Goal: Communication & Community: Participate in discussion

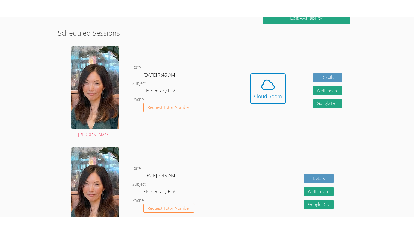
scroll to position [134, 0]
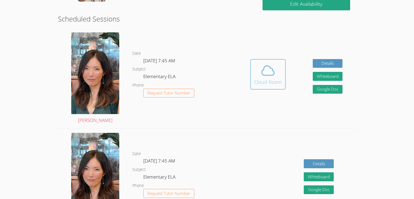
click at [255, 75] on span at bounding box center [268, 70] width 28 height 15
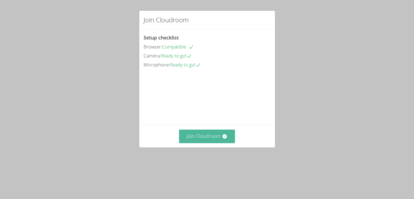
click at [198, 143] on button "Join Cloudroom" at bounding box center [207, 136] width 56 height 13
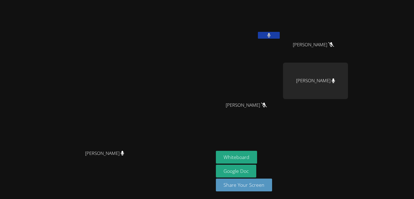
click at [280, 35] on button at bounding box center [269, 35] width 22 height 7
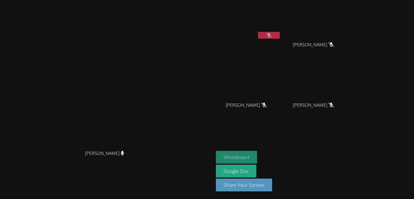
click at [257, 154] on button "Whiteboard" at bounding box center [236, 157] width 41 height 13
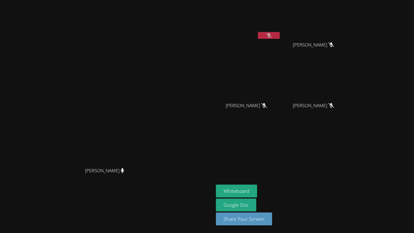
click at [280, 37] on button at bounding box center [269, 35] width 22 height 7
click at [280, 38] on button at bounding box center [269, 35] width 22 height 7
click at [280, 37] on button at bounding box center [269, 35] width 22 height 7
click at [280, 39] on div at bounding box center [269, 36] width 22 height 8
click at [280, 38] on button at bounding box center [269, 35] width 22 height 7
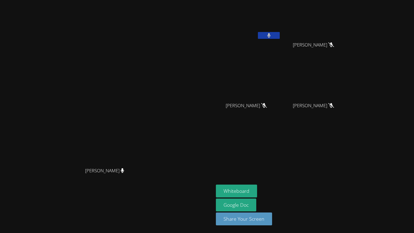
click at [280, 36] on button at bounding box center [269, 35] width 22 height 7
click at [280, 35] on button at bounding box center [269, 35] width 22 height 7
click at [270, 35] on icon at bounding box center [268, 35] width 3 height 5
click at [272, 35] on icon at bounding box center [269, 35] width 6 height 5
click at [280, 34] on button at bounding box center [269, 35] width 22 height 7
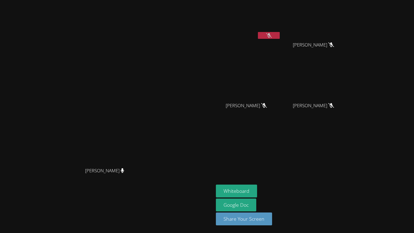
click at [280, 37] on button at bounding box center [269, 35] width 22 height 7
click at [280, 34] on button at bounding box center [269, 35] width 22 height 7
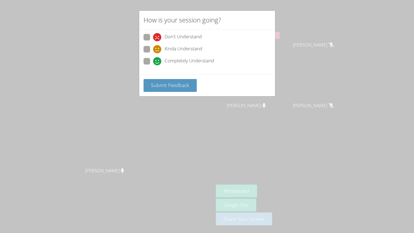
click at [166, 62] on span "Completely Understand" at bounding box center [189, 61] width 49 height 8
click at [158, 62] on input "Completely Understand" at bounding box center [155, 60] width 5 height 5
radio input "true"
click at [177, 84] on span "Submit Feedback" at bounding box center [170, 85] width 38 height 7
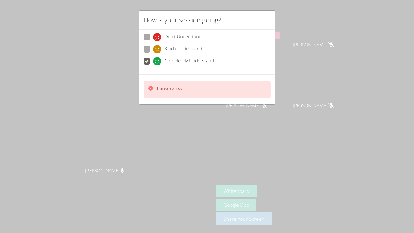
click at [323, 32] on div "How is your session going? Don't Understand Kinda Understand Completely Underst…" at bounding box center [207, 116] width 414 height 233
click at [323, 34] on div "How is your session going? Don't Understand Kinda Understand Completely Underst…" at bounding box center [207, 116] width 414 height 233
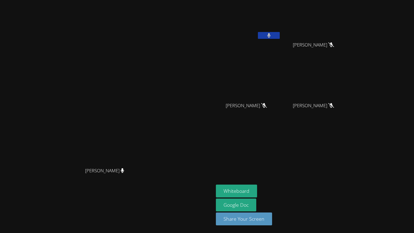
click at [280, 32] on button at bounding box center [269, 35] width 22 height 7
click at [272, 33] on icon at bounding box center [269, 35] width 6 height 5
click at [280, 39] on div at bounding box center [269, 36] width 22 height 8
click at [280, 38] on button at bounding box center [269, 35] width 22 height 7
click at [280, 35] on button at bounding box center [269, 35] width 22 height 7
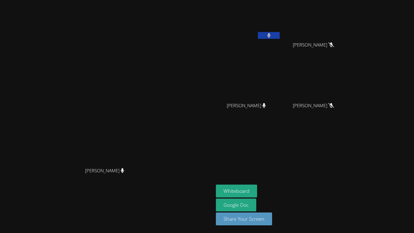
click at [280, 38] on button at bounding box center [269, 35] width 22 height 7
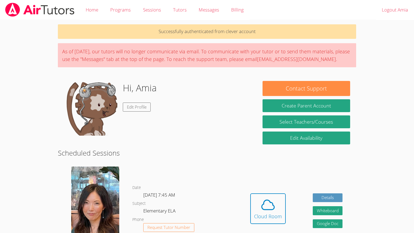
scroll to position [134, 0]
